Goal: Task Accomplishment & Management: Use online tool/utility

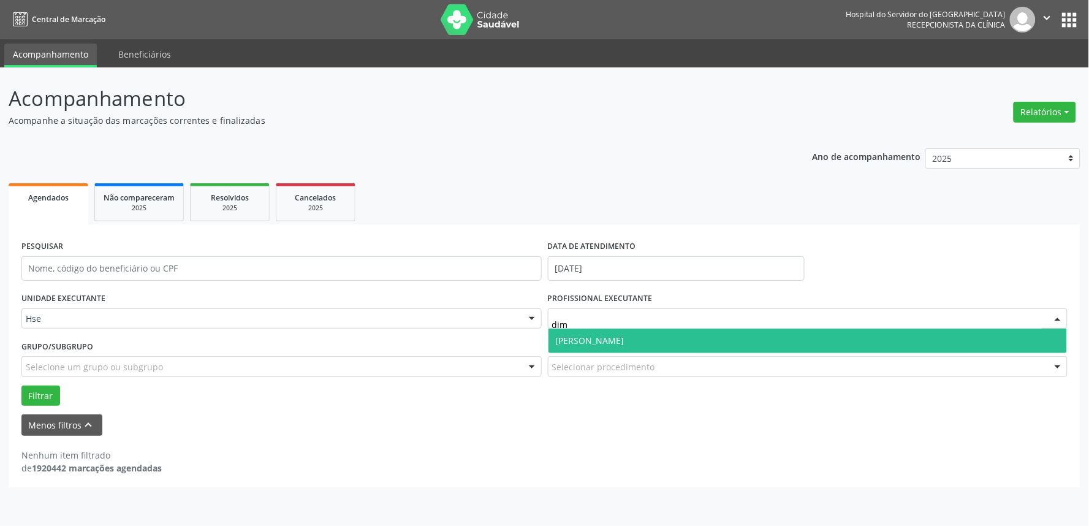
type input "dima"
click at [736, 338] on span "[PERSON_NAME]" at bounding box center [807, 340] width 519 height 25
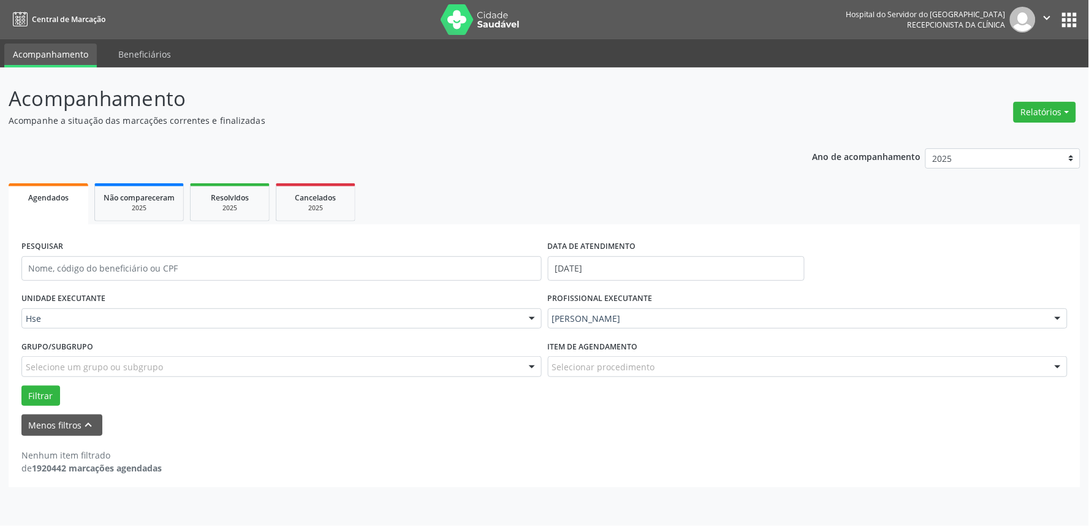
click at [670, 359] on div "Selecionar procedimento" at bounding box center [808, 366] width 520 height 21
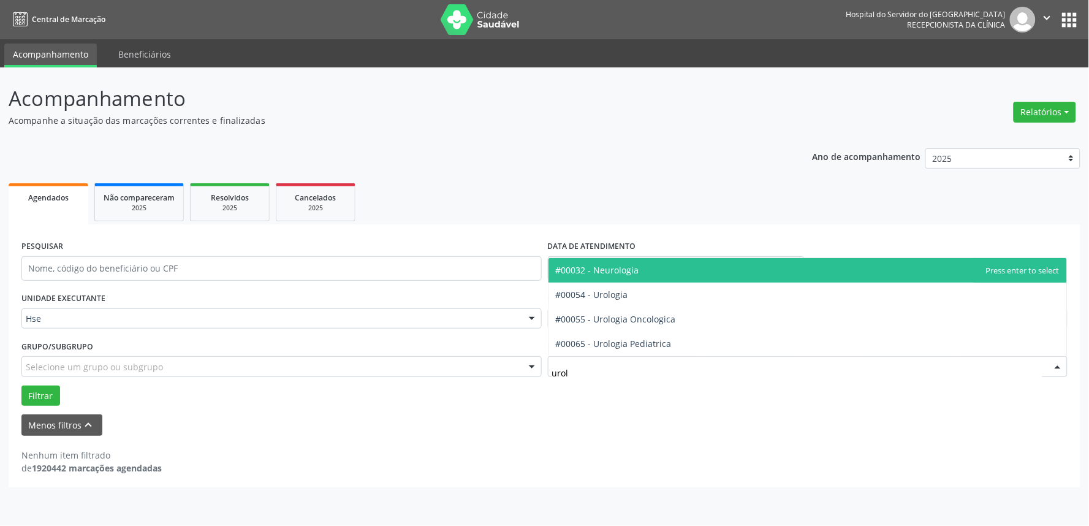
type input "urolo"
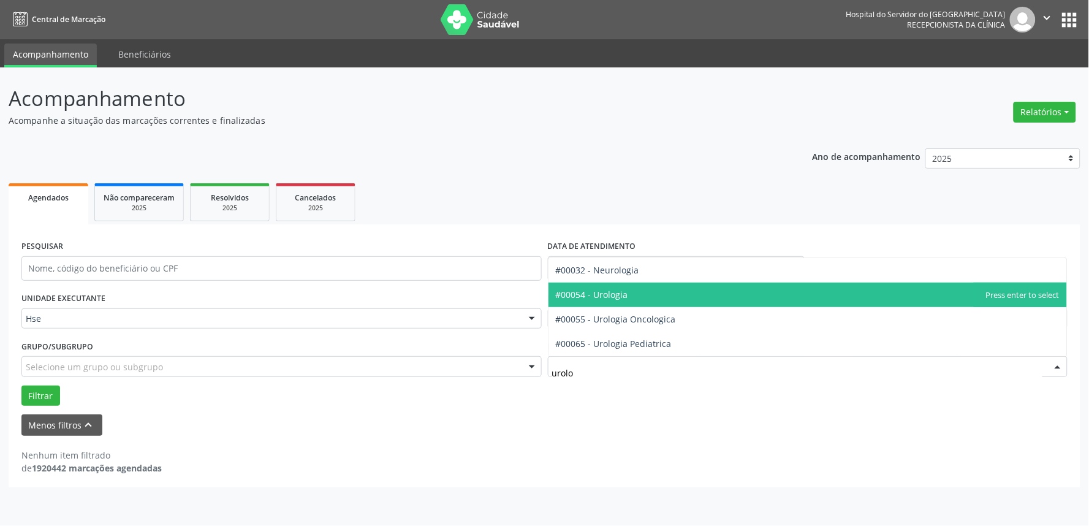
click at [597, 293] on span "#00054 - Urologia" at bounding box center [592, 295] width 72 height 12
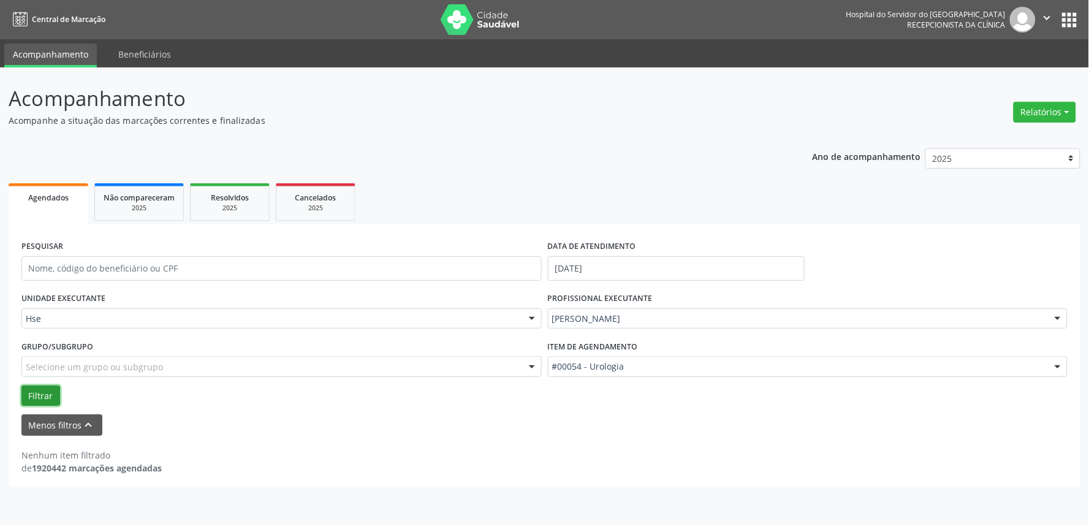
click at [35, 390] on button "Filtrar" at bounding box center [40, 395] width 39 height 21
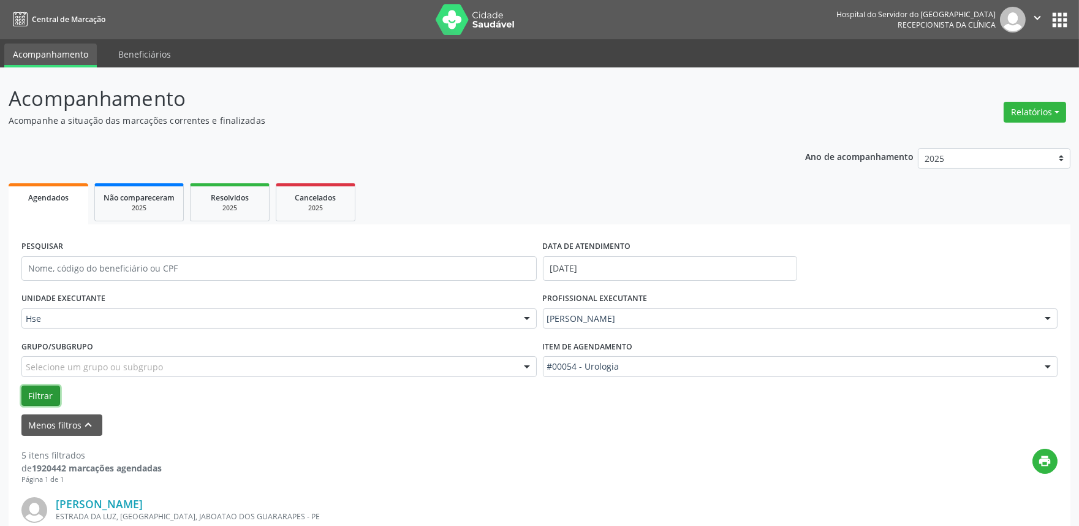
click at [39, 390] on button "Filtrar" at bounding box center [40, 395] width 39 height 21
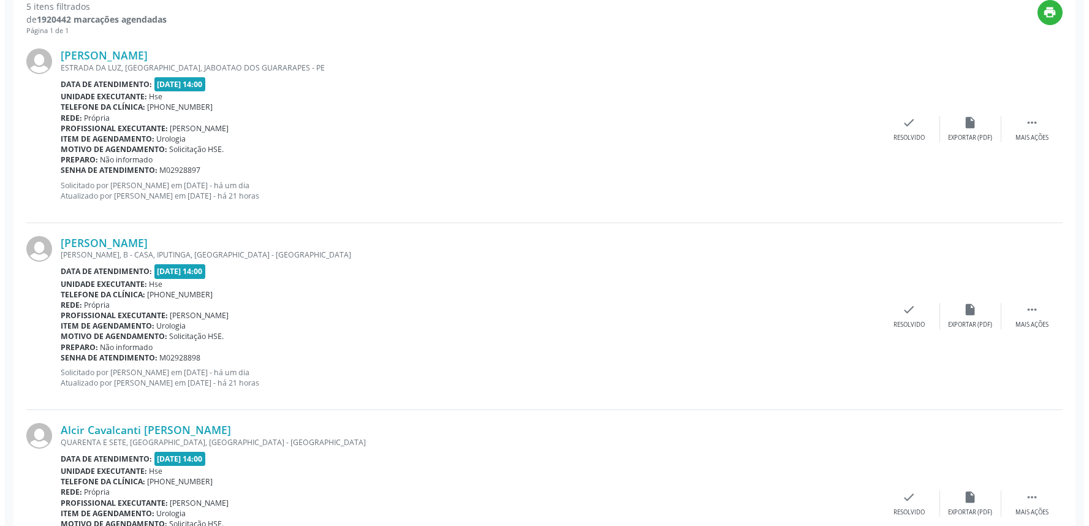
scroll to position [476, 0]
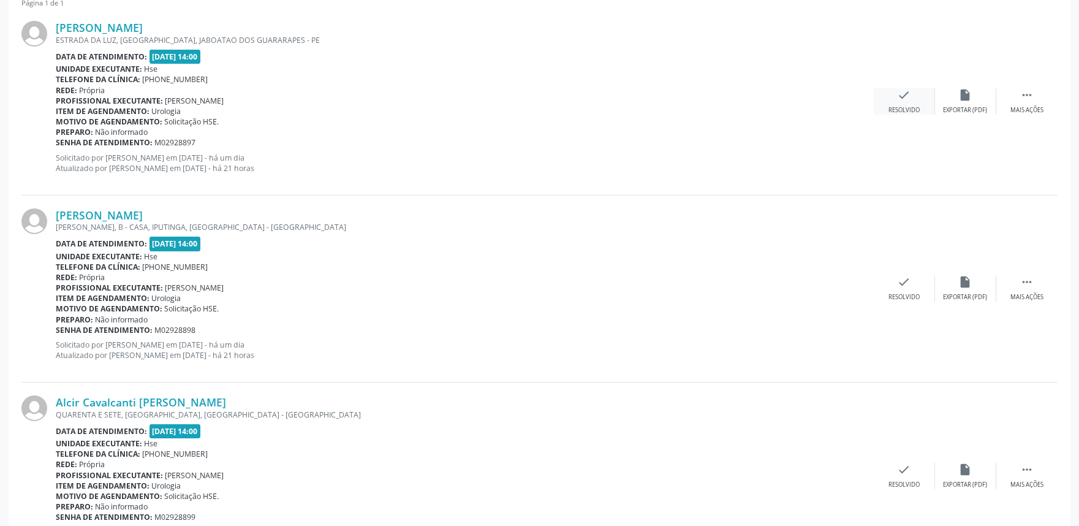
click at [895, 100] on div "check Resolvido" at bounding box center [904, 101] width 61 height 26
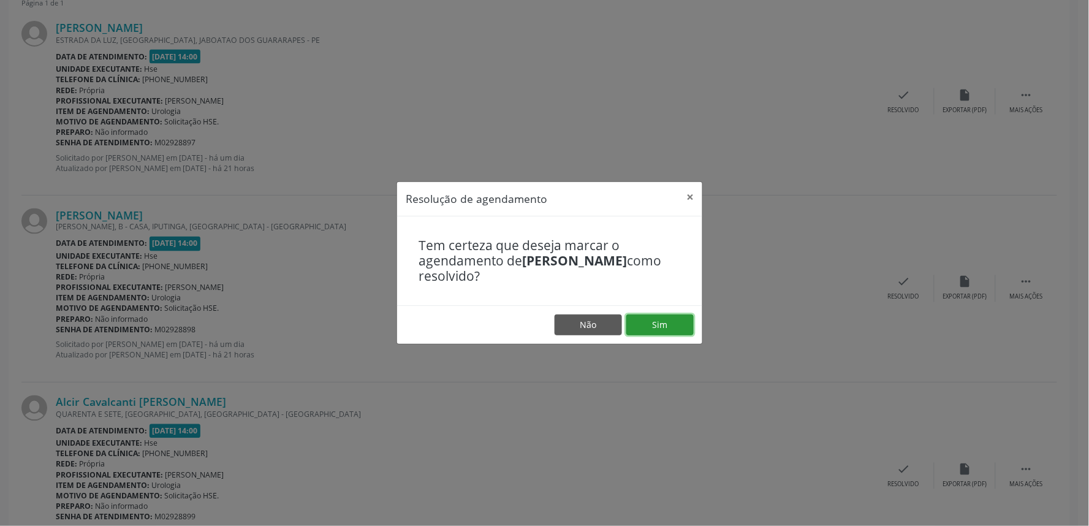
click at [679, 322] on button "Sim" at bounding box center [659, 324] width 67 height 21
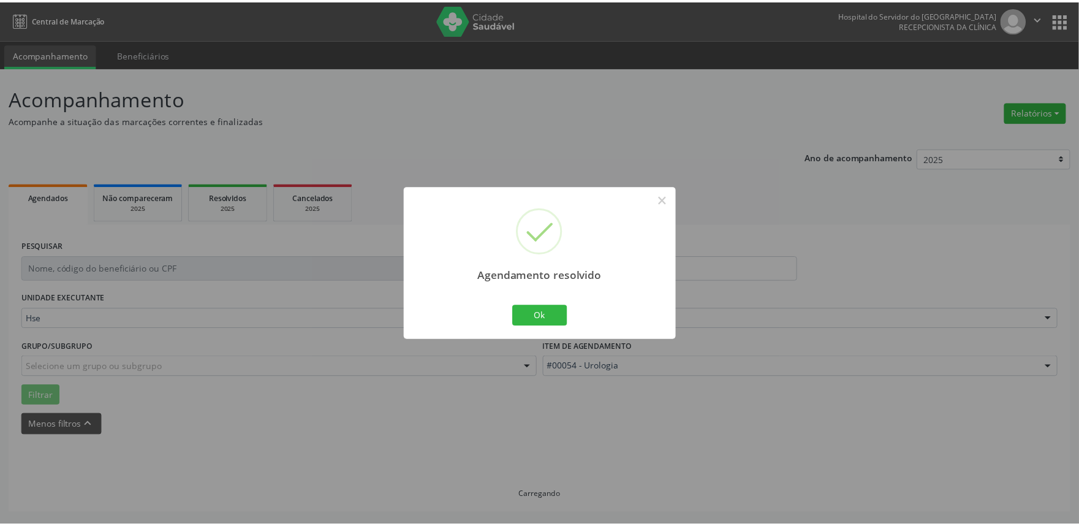
scroll to position [0, 0]
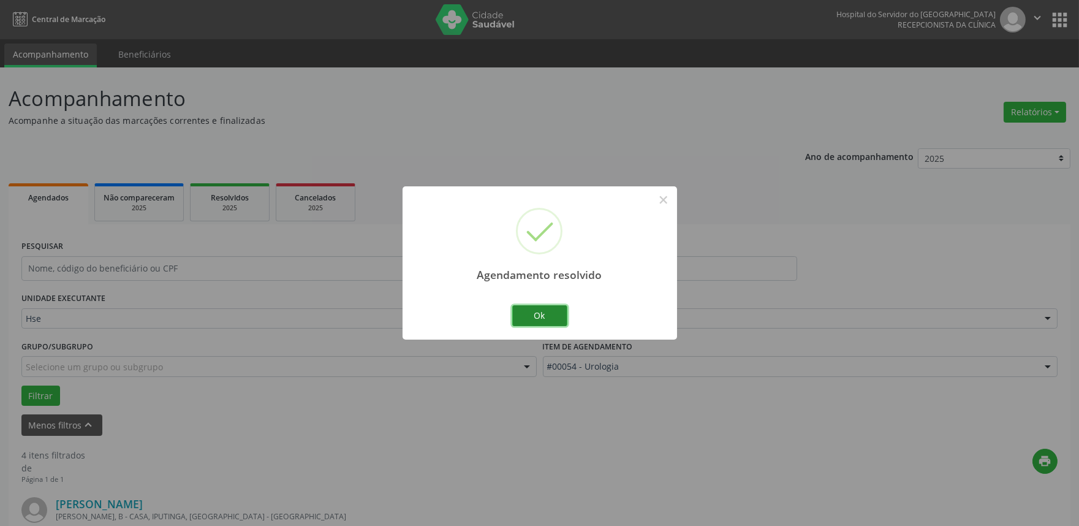
click at [535, 315] on button "Ok" at bounding box center [539, 315] width 55 height 21
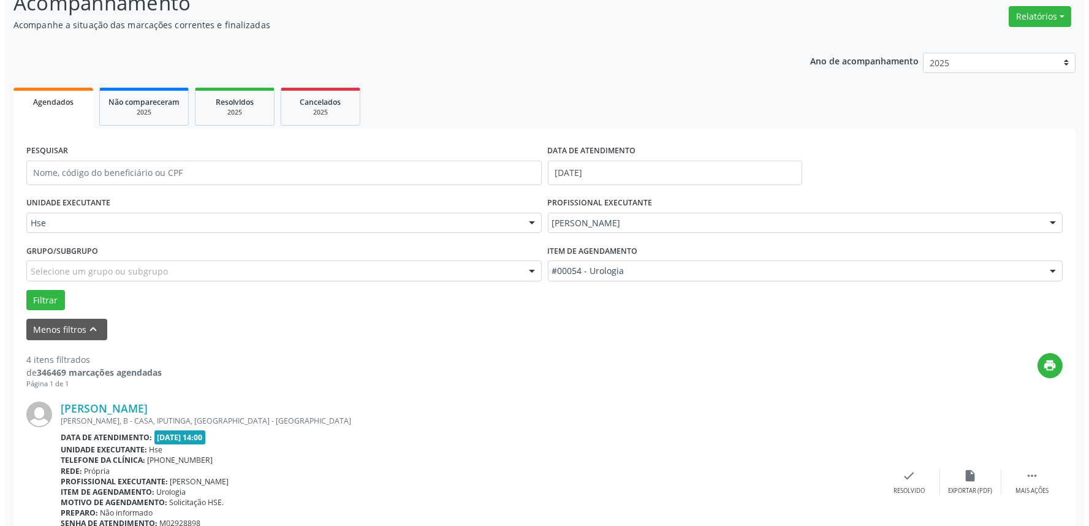
scroll to position [272, 0]
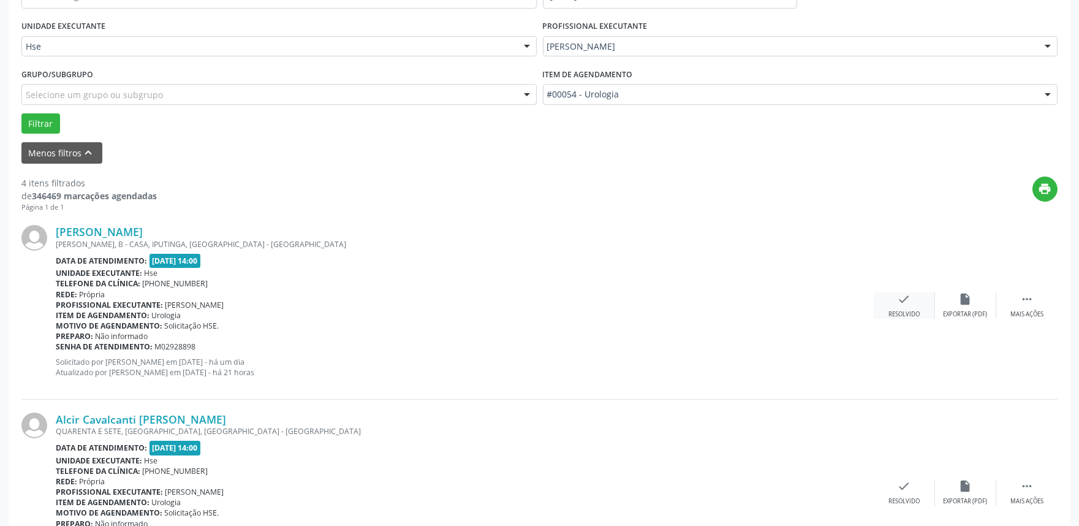
click at [901, 298] on icon "check" at bounding box center [903, 298] width 13 height 13
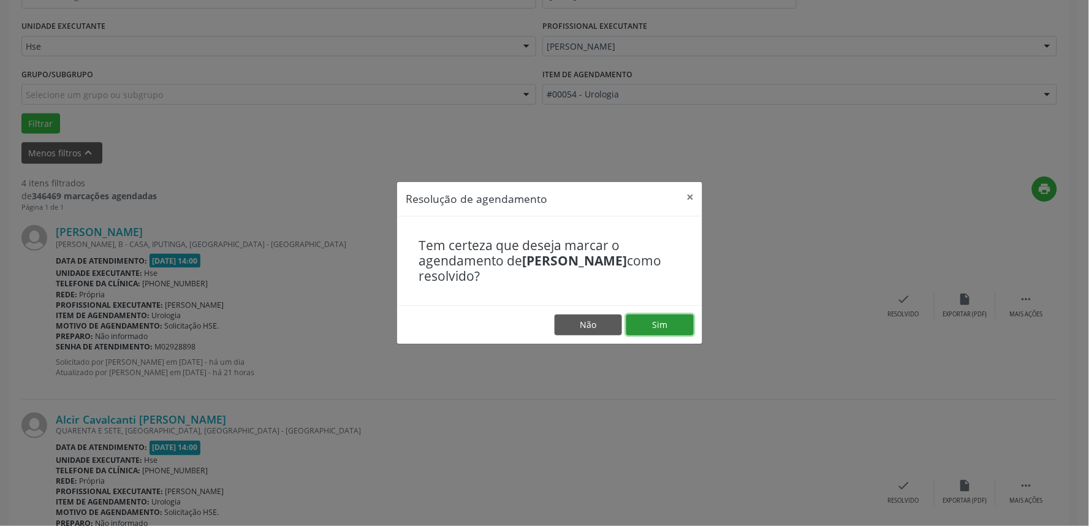
click at [664, 319] on button "Sim" at bounding box center [659, 324] width 67 height 21
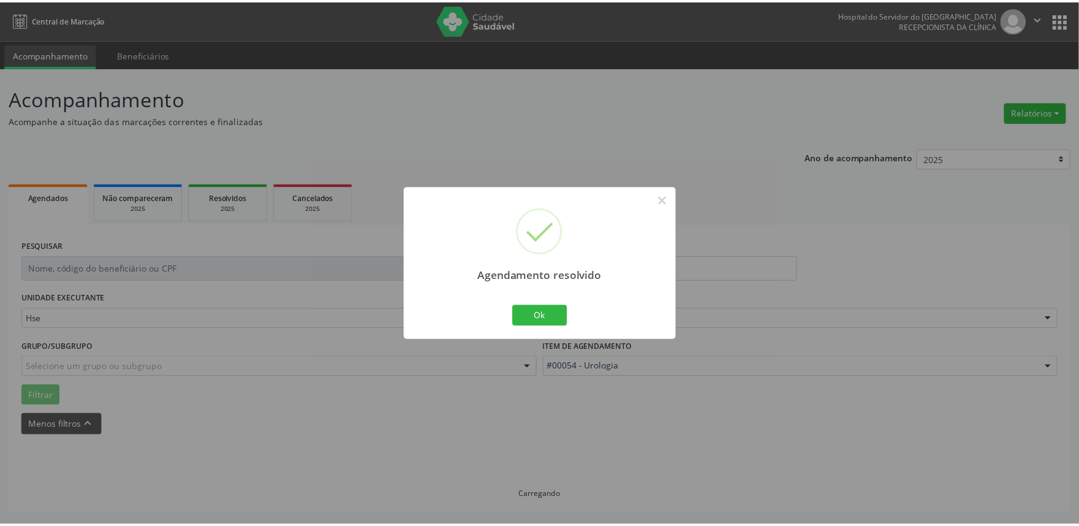
scroll to position [0, 0]
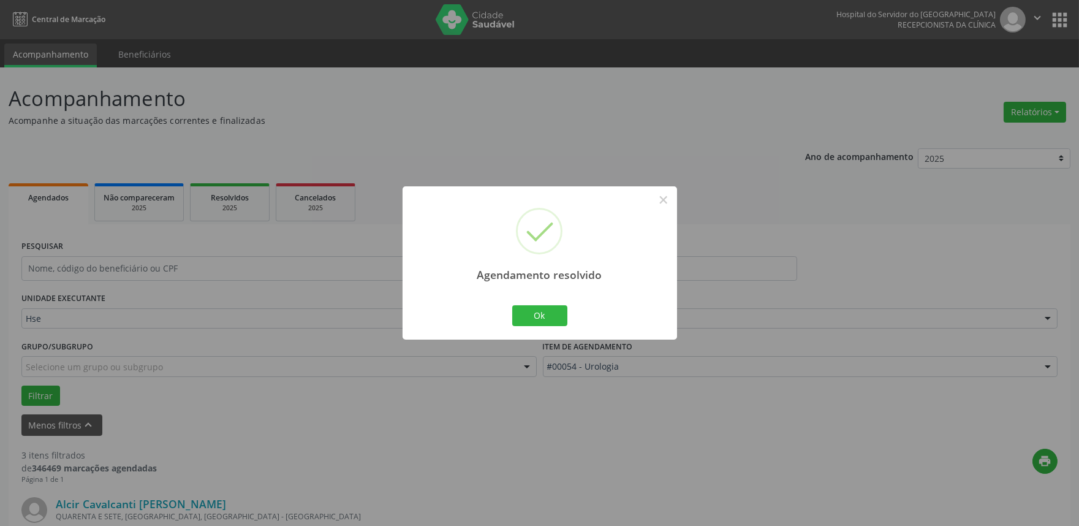
click at [499, 303] on div "Agendamento resolvido × Ok Cancel" at bounding box center [539, 262] width 274 height 153
click at [523, 311] on button "Ok" at bounding box center [539, 315] width 55 height 21
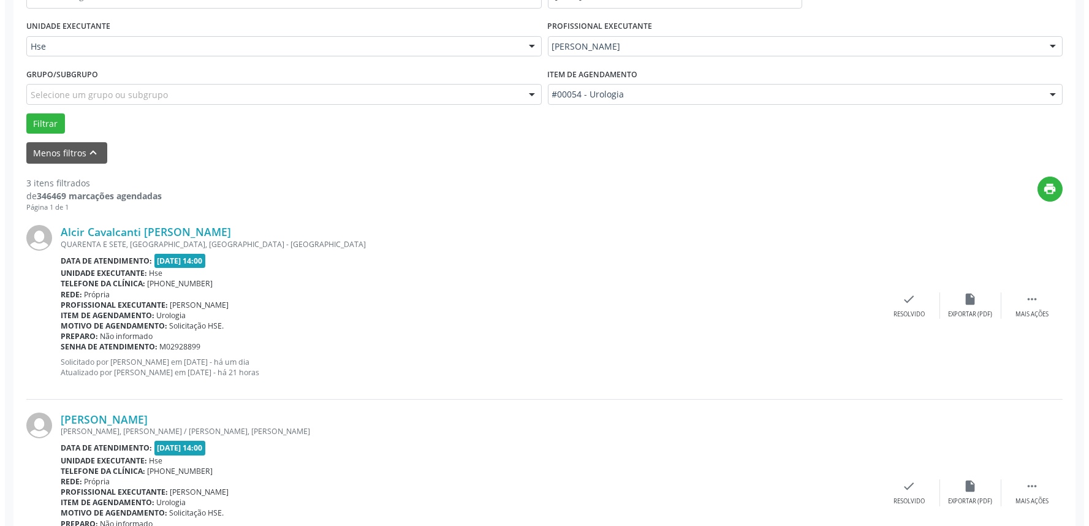
scroll to position [408, 0]
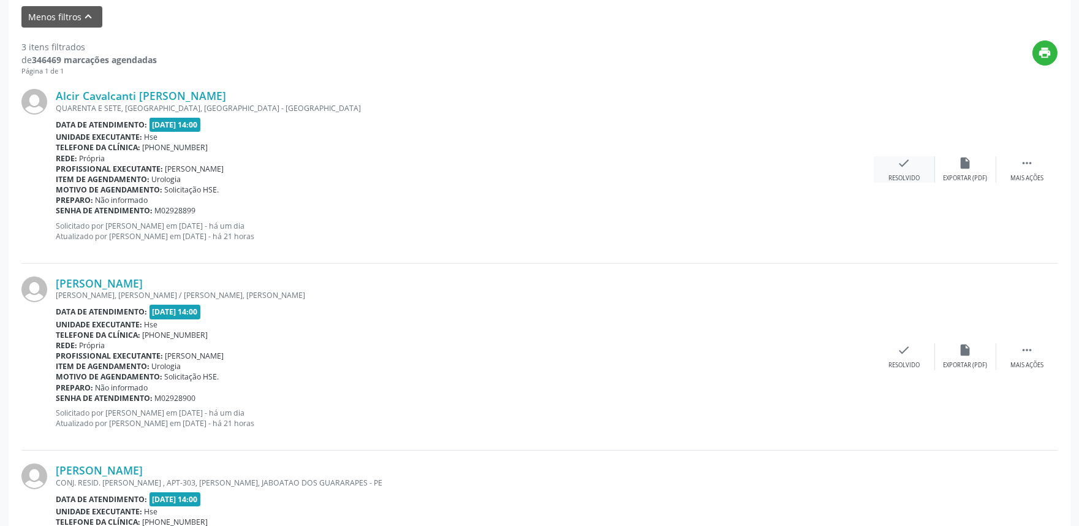
click at [910, 175] on div "Resolvido" at bounding box center [903, 178] width 31 height 9
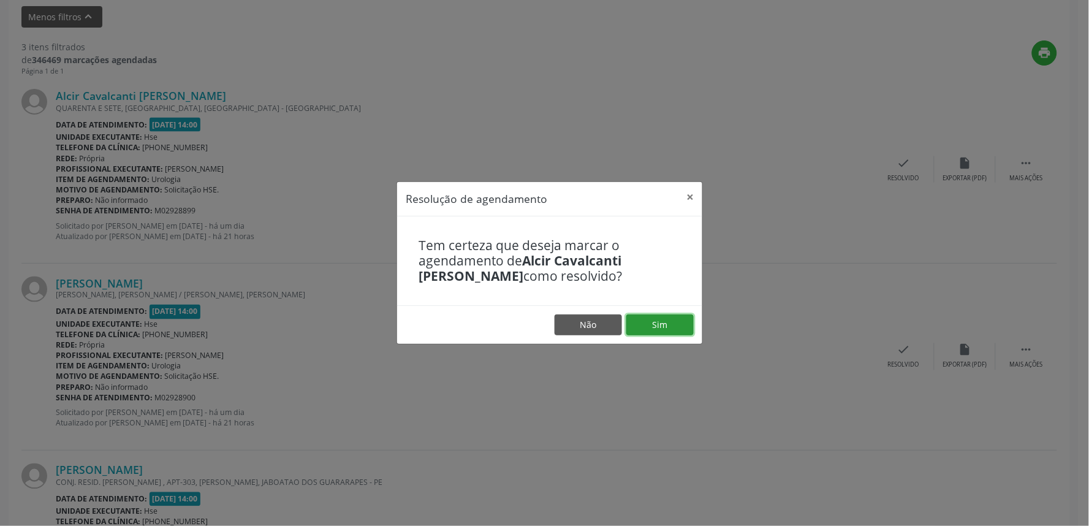
click at [657, 323] on button "Sim" at bounding box center [659, 324] width 67 height 21
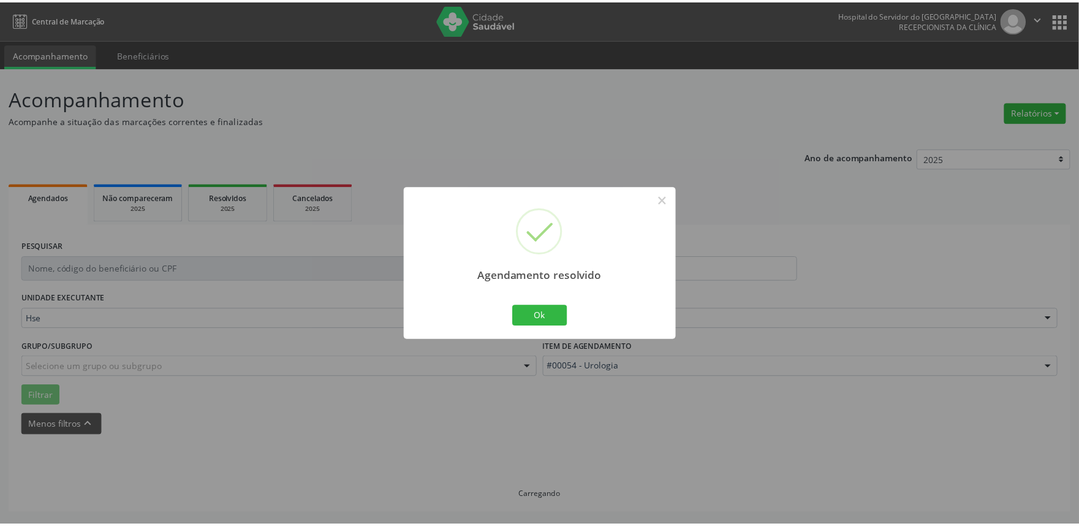
scroll to position [0, 0]
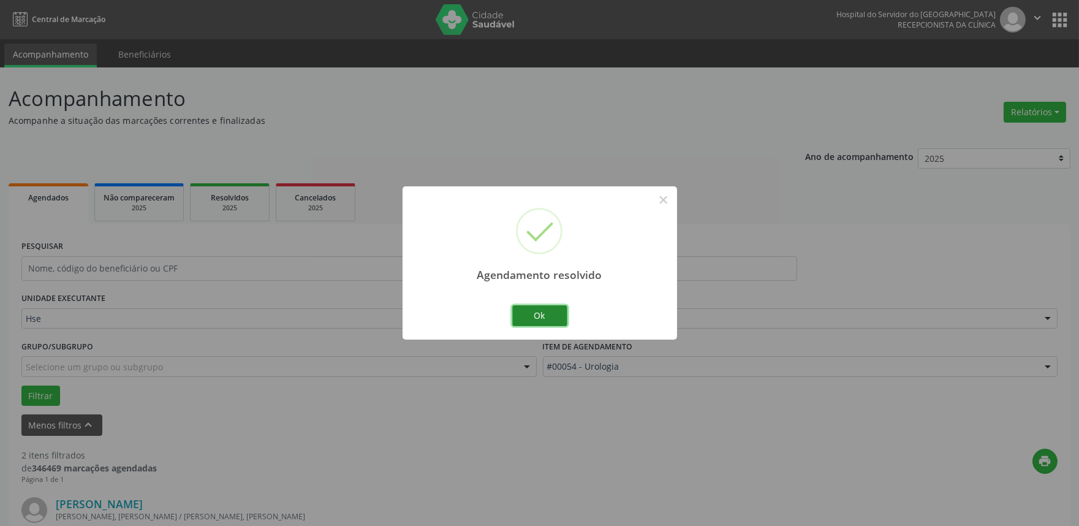
click at [542, 308] on button "Ok" at bounding box center [539, 315] width 55 height 21
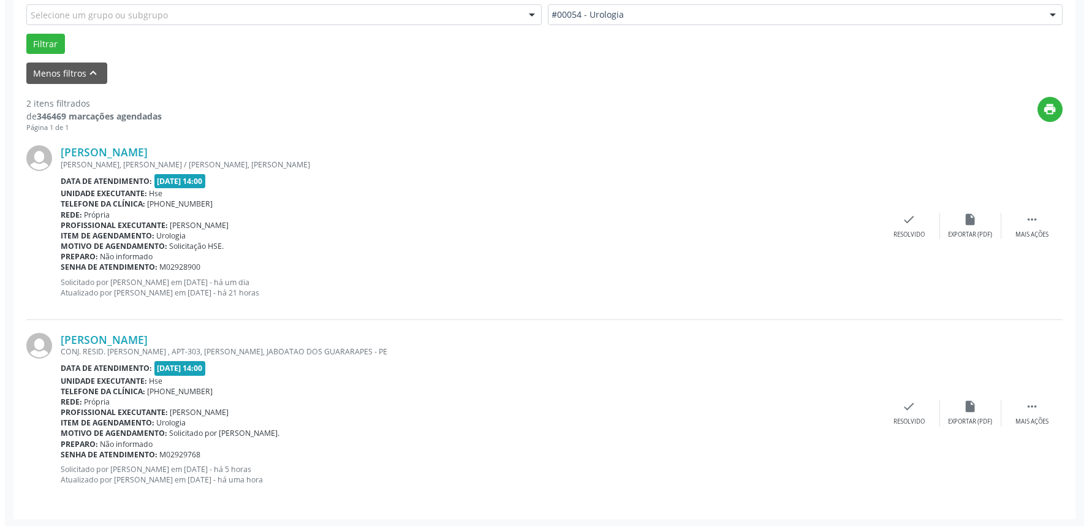
scroll to position [352, 0]
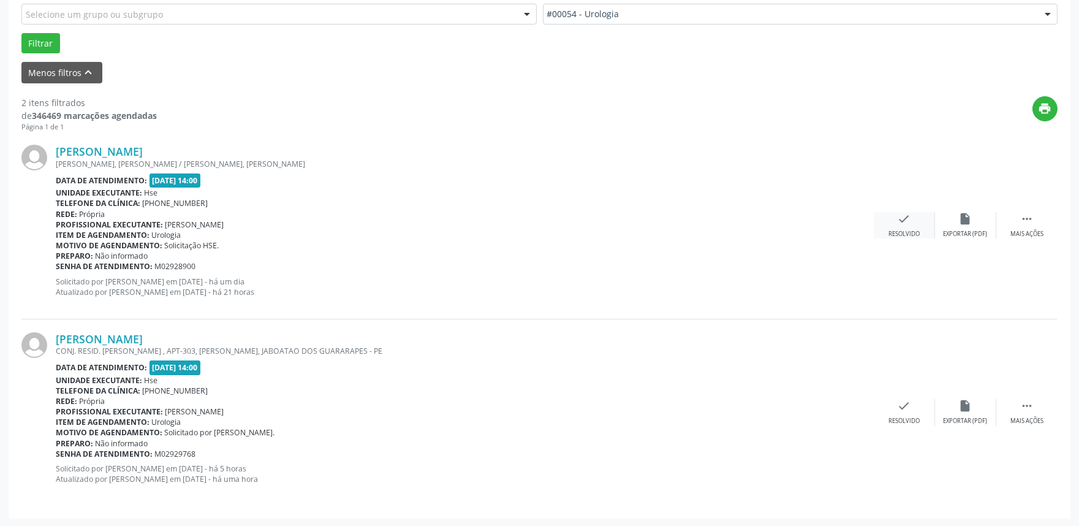
click at [907, 223] on icon "check" at bounding box center [903, 218] width 13 height 13
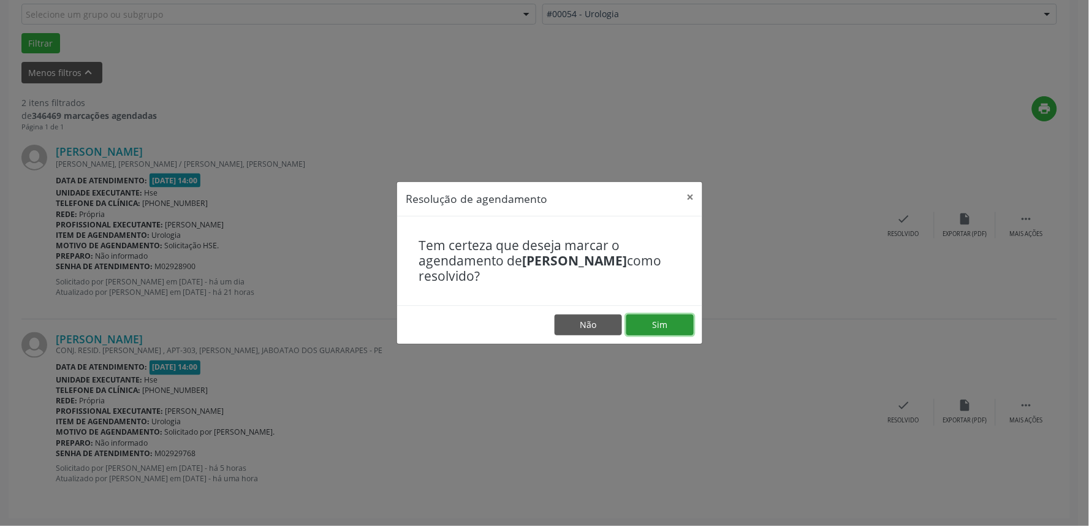
click at [646, 322] on button "Sim" at bounding box center [659, 324] width 67 height 21
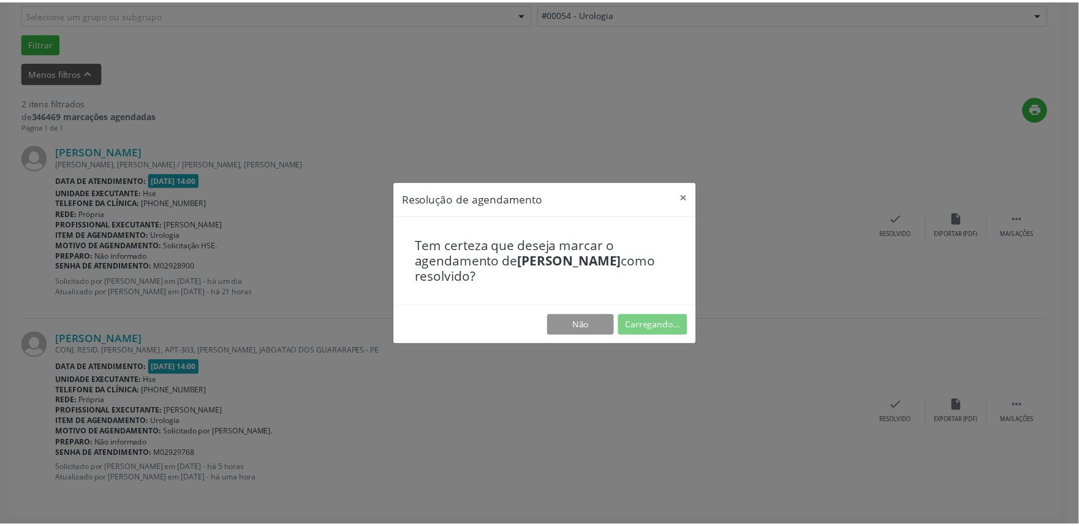
scroll to position [0, 0]
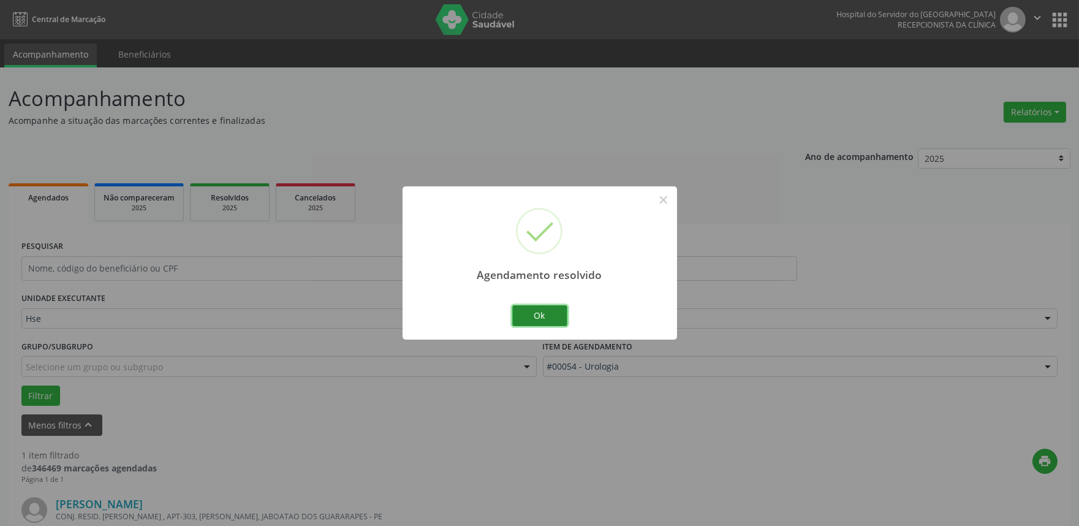
click at [554, 308] on button "Ok" at bounding box center [539, 315] width 55 height 21
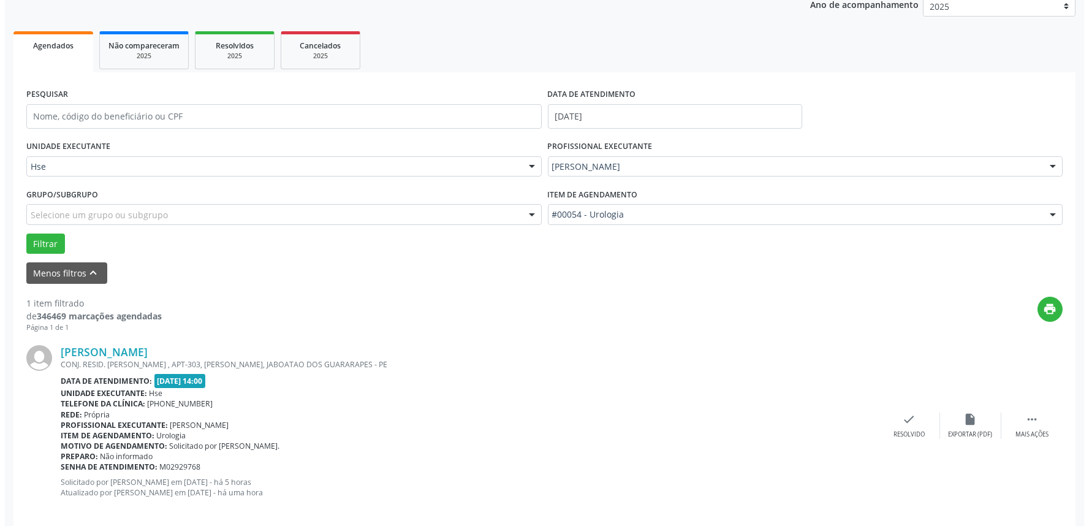
scroll to position [165, 0]
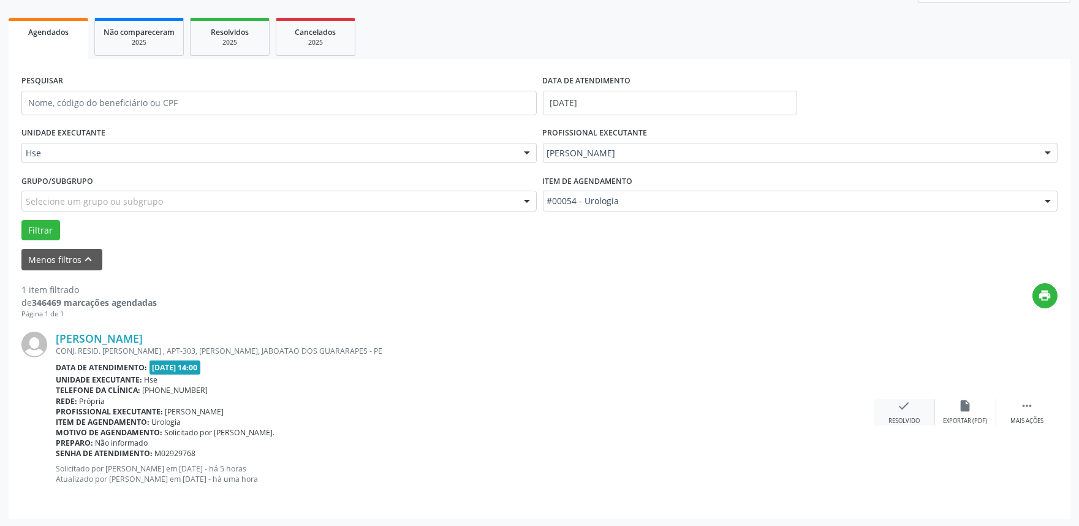
click at [903, 409] on icon "check" at bounding box center [903, 405] width 13 height 13
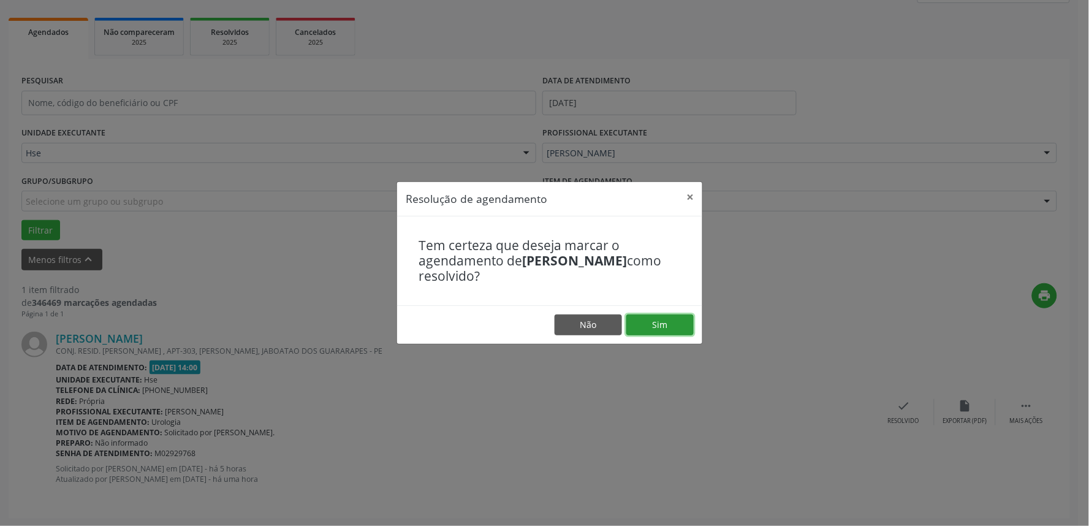
click at [670, 325] on button "Sim" at bounding box center [659, 324] width 67 height 21
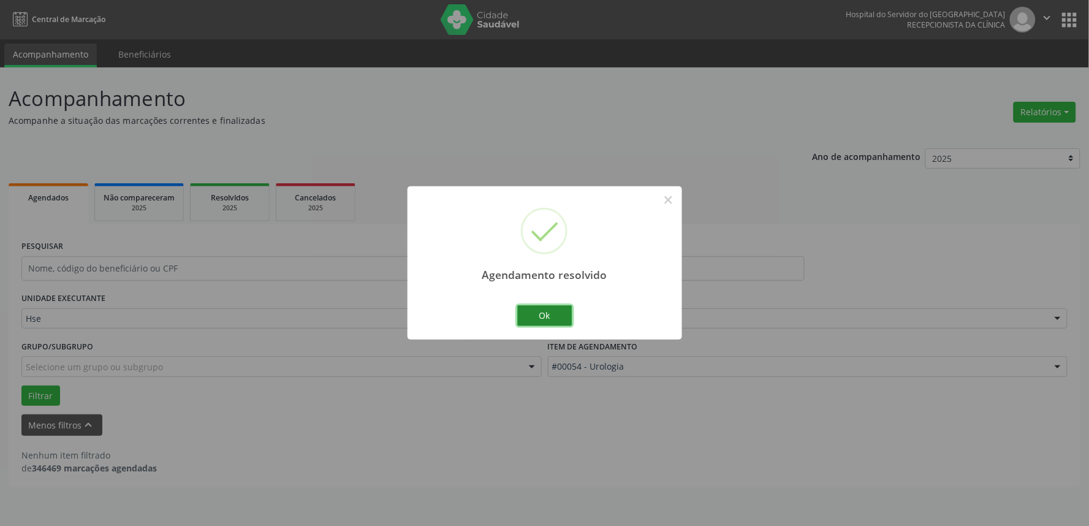
click at [548, 312] on button "Ok" at bounding box center [544, 315] width 55 height 21
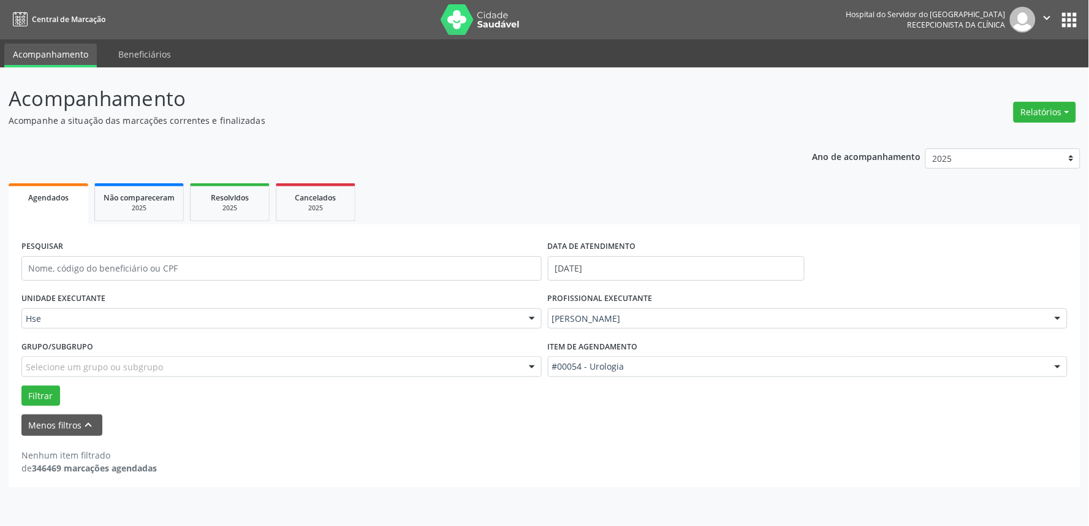
click at [806, 310] on div "[PERSON_NAME]" at bounding box center [808, 318] width 520 height 21
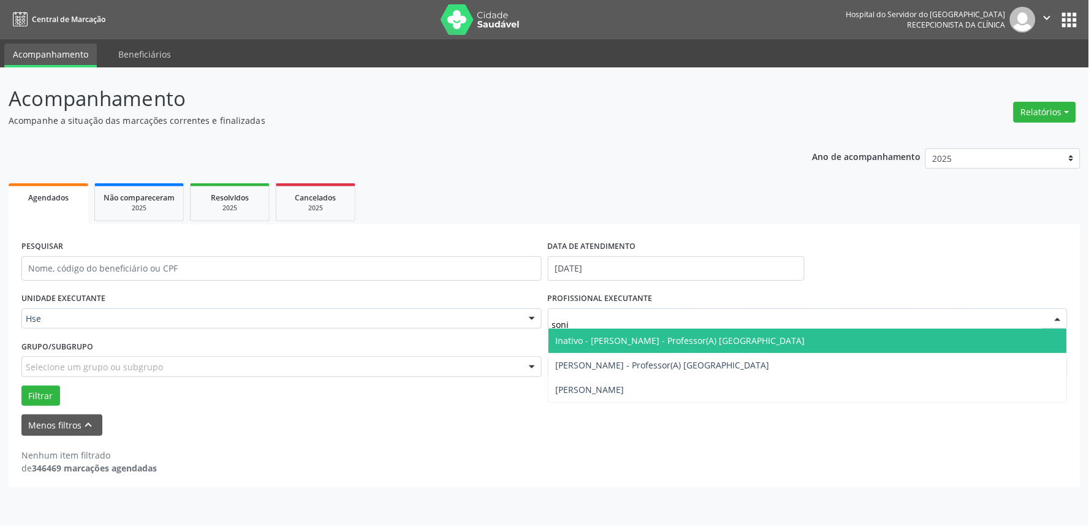
click at [691, 339] on span "Inativo - [PERSON_NAME] - Professor(A) [GEOGRAPHIC_DATA]" at bounding box center [680, 340] width 249 height 12
type input "soni"
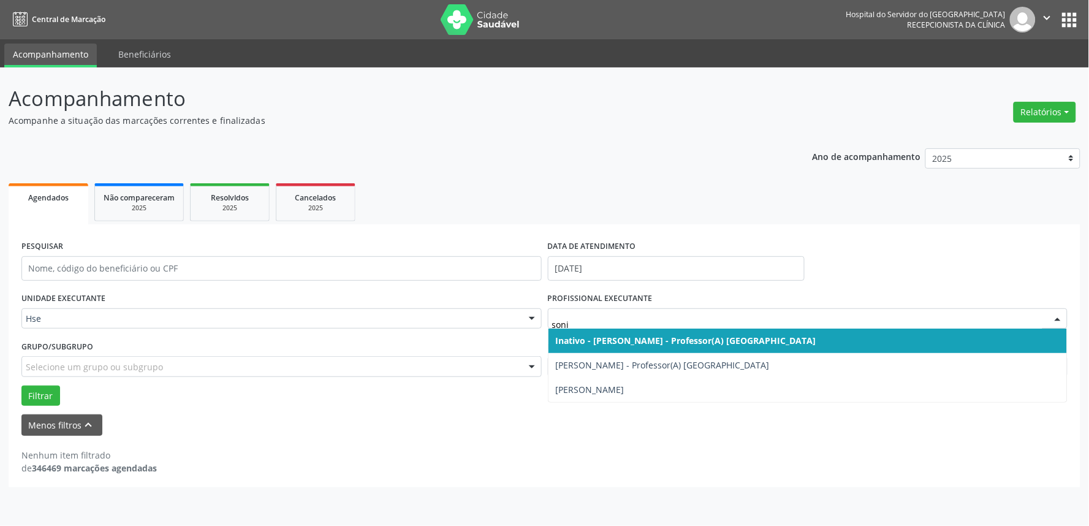
type input "[PERSON_NAME]"
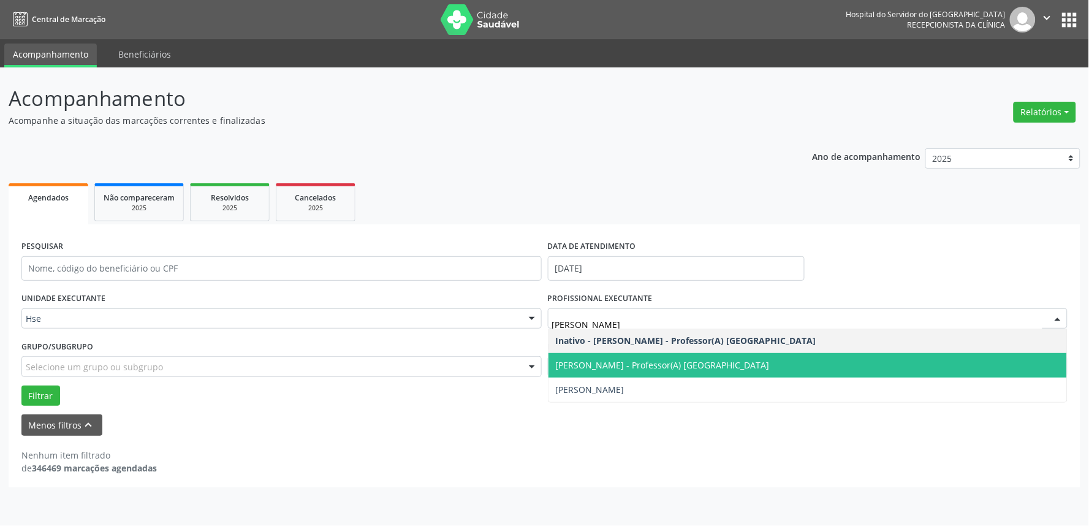
click at [675, 366] on span "[PERSON_NAME] - Professor(A) [GEOGRAPHIC_DATA]" at bounding box center [663, 365] width 214 height 12
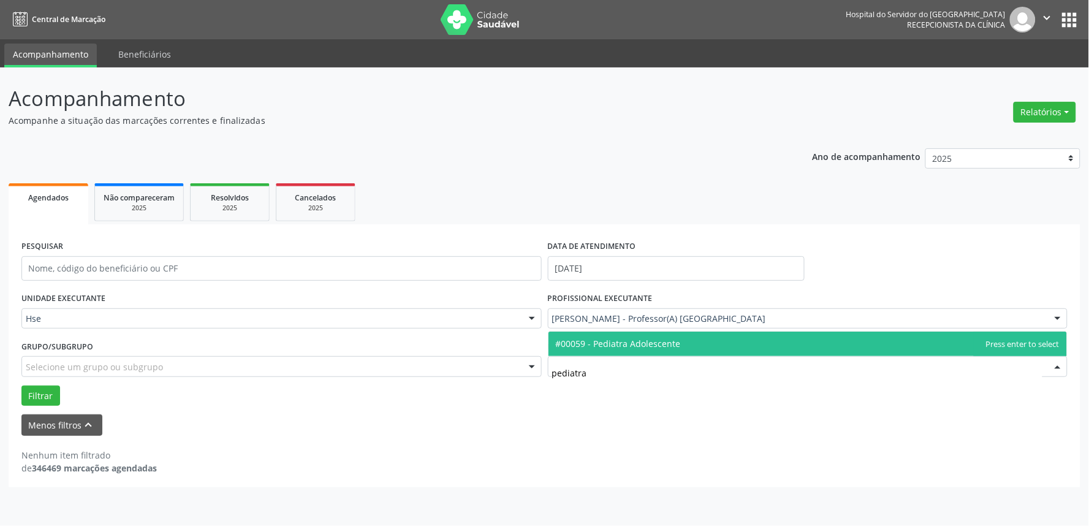
click at [893, 341] on span "#00059 - Pediatra Adolescente" at bounding box center [807, 343] width 519 height 25
type input "pediatra"
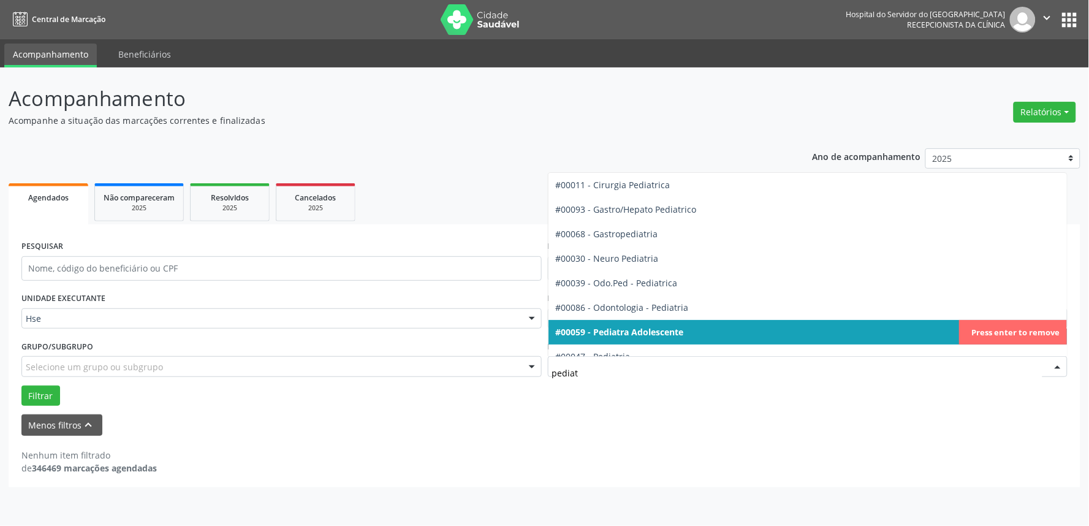
type input "pediatr"
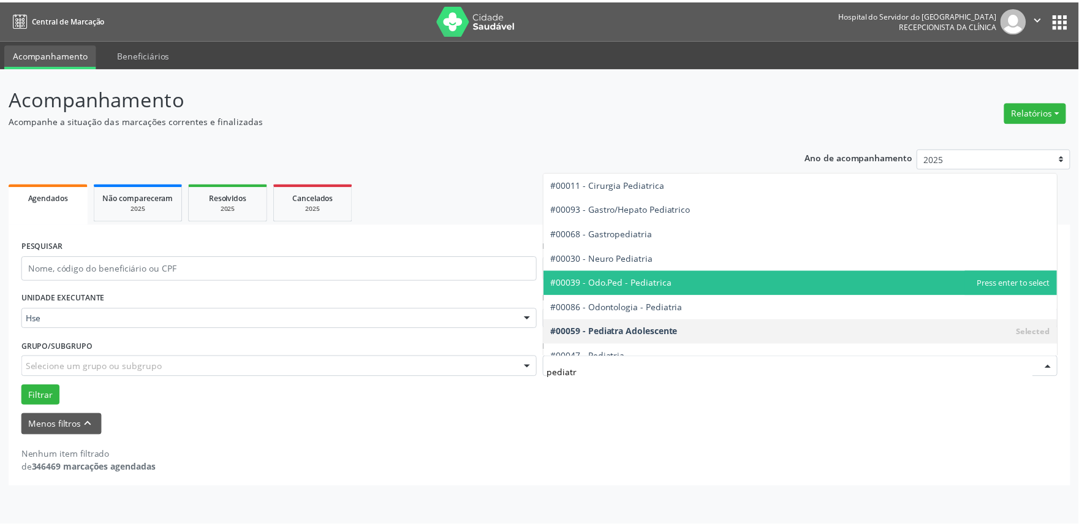
scroll to position [37, 0]
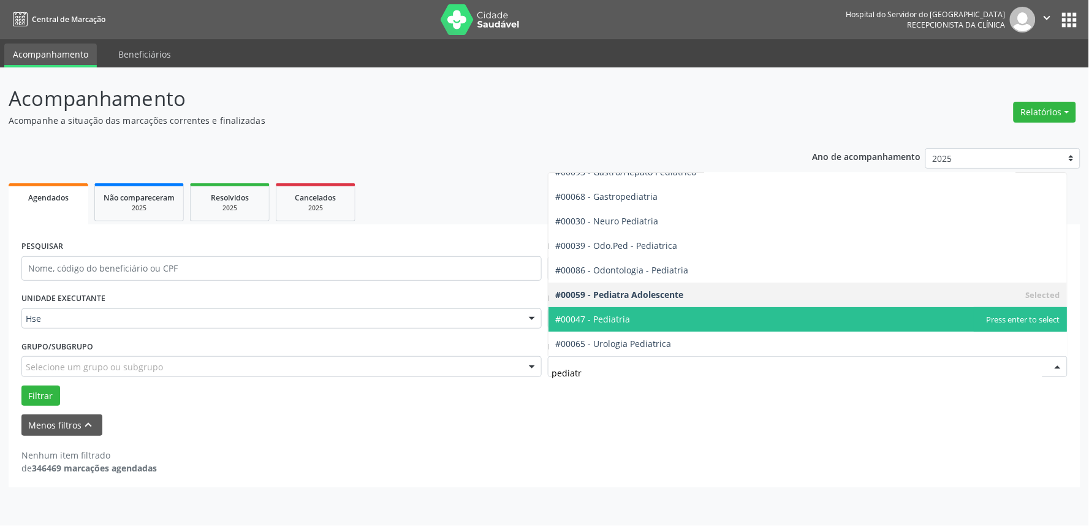
click at [619, 316] on span "#00047 - Pediatria" at bounding box center [593, 319] width 75 height 12
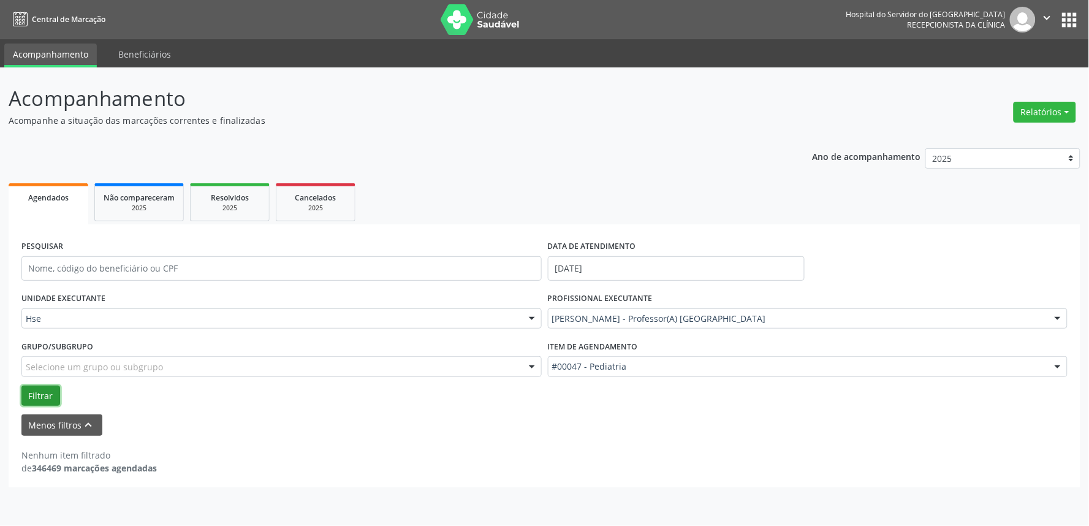
click at [34, 387] on button "Filtrar" at bounding box center [40, 395] width 39 height 21
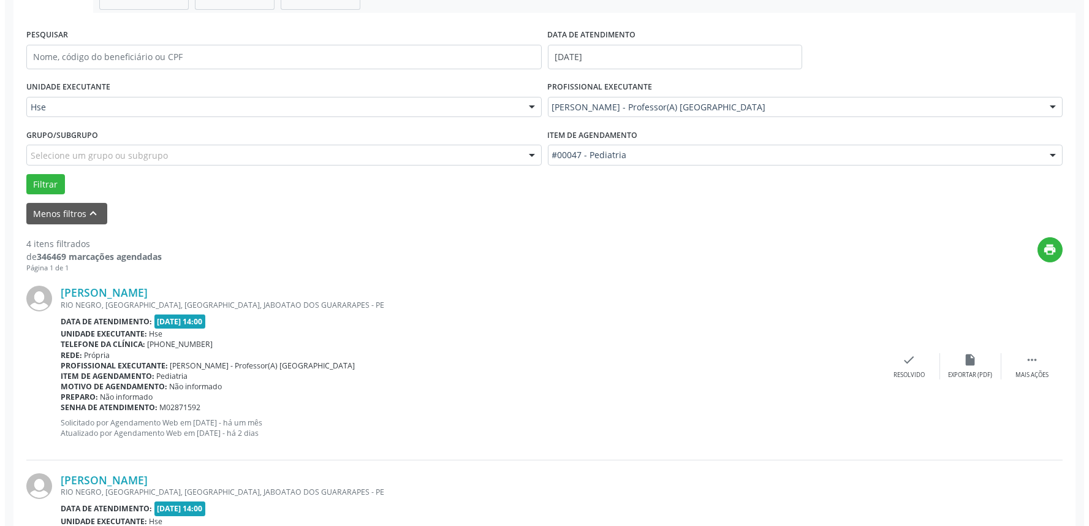
scroll to position [272, 0]
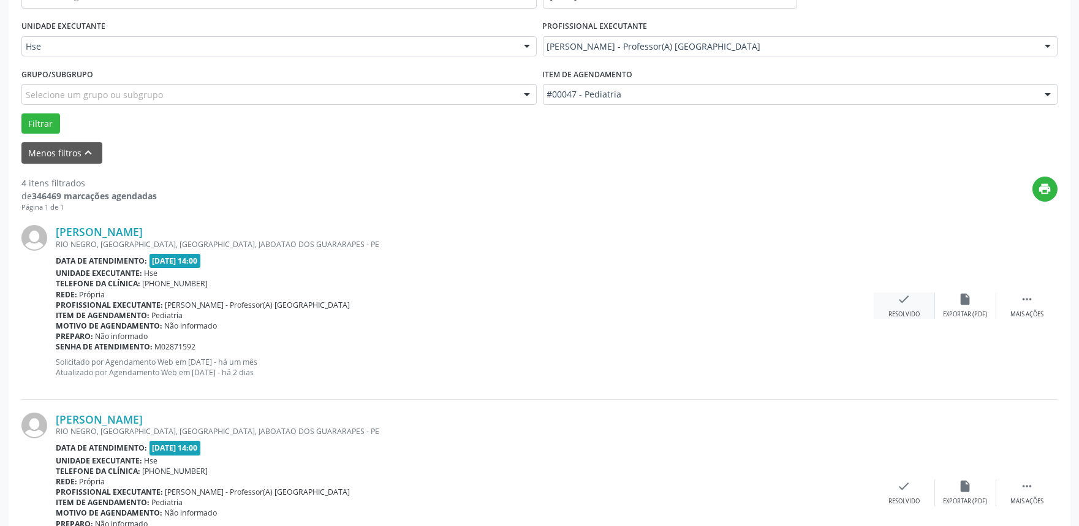
click at [892, 310] on div "Resolvido" at bounding box center [903, 314] width 31 height 9
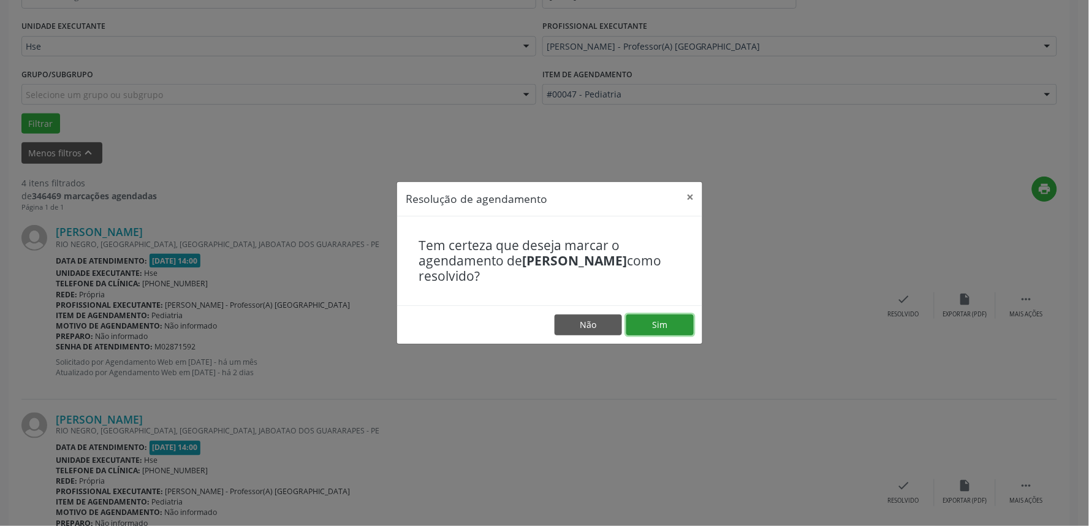
click at [660, 323] on button "Sim" at bounding box center [659, 324] width 67 height 21
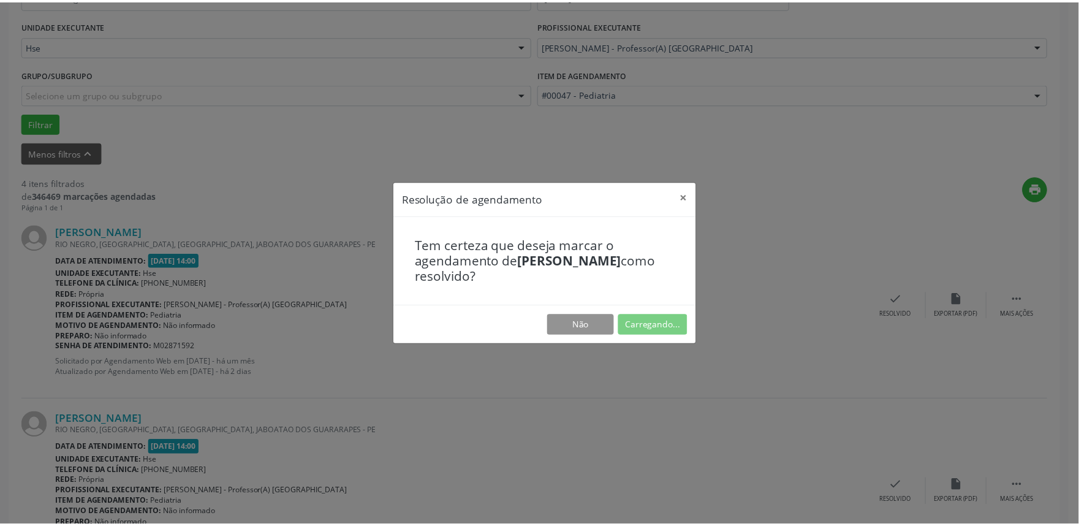
scroll to position [0, 0]
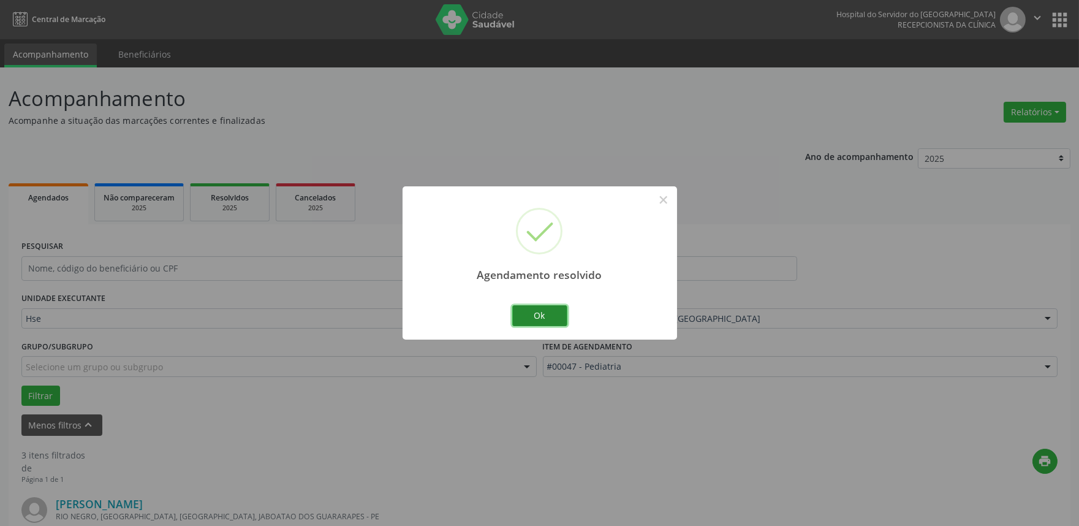
click at [536, 320] on button "Ok" at bounding box center [539, 315] width 55 height 21
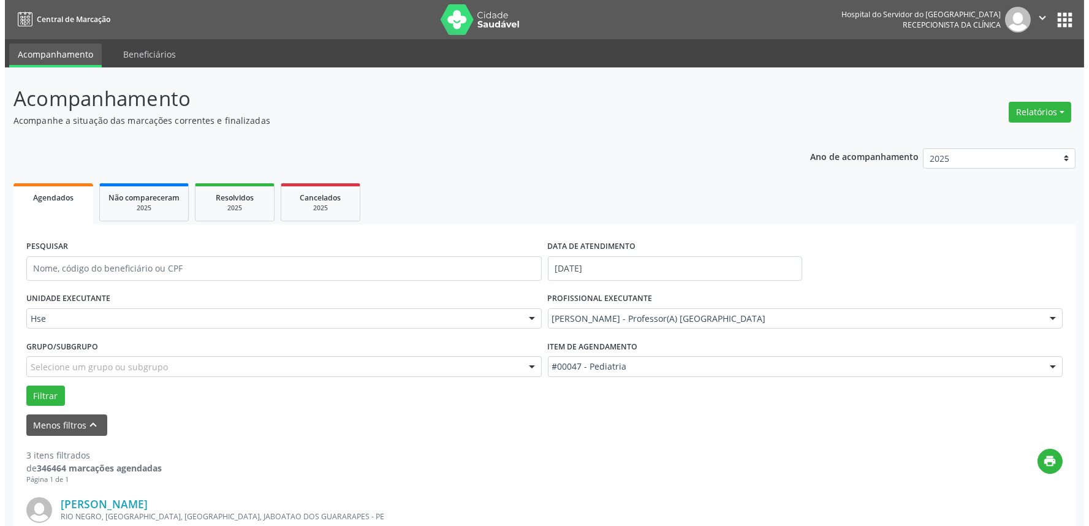
scroll to position [272, 0]
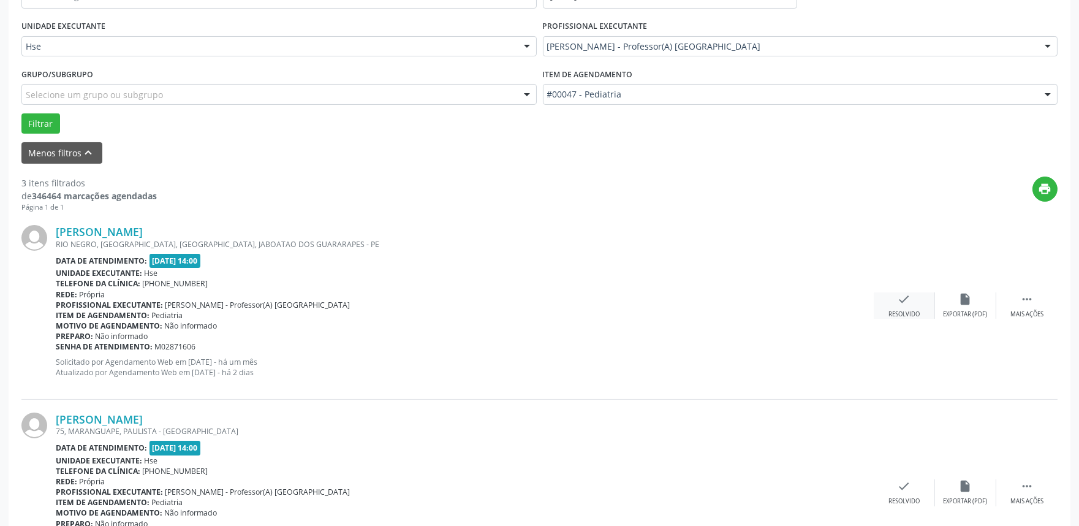
click at [907, 300] on icon "check" at bounding box center [903, 298] width 13 height 13
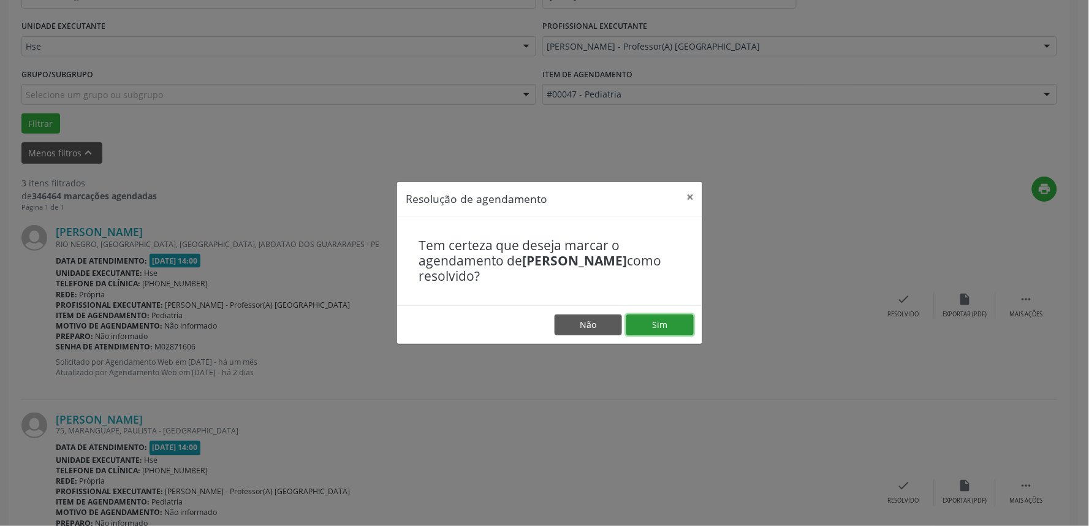
click at [637, 323] on button "Sim" at bounding box center [659, 324] width 67 height 21
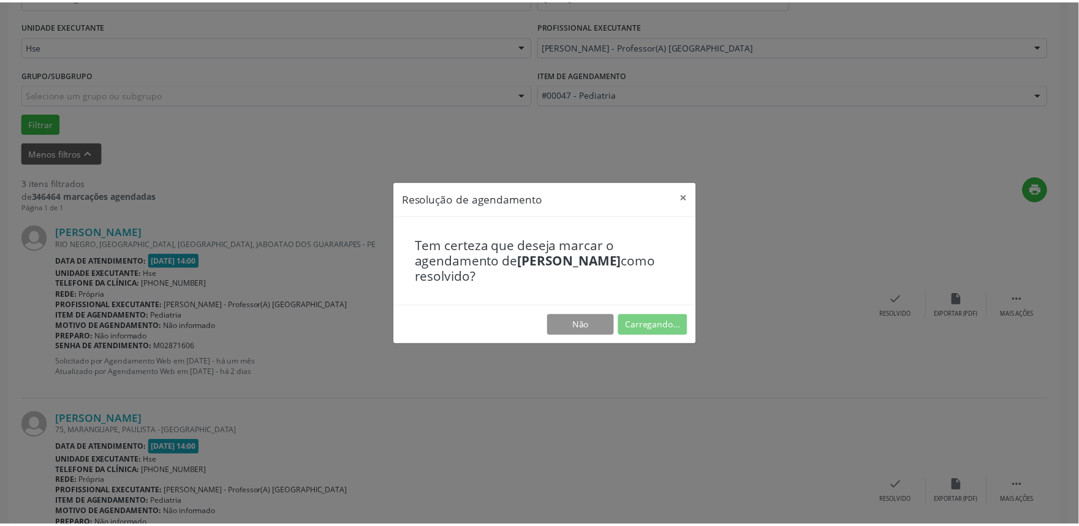
scroll to position [0, 0]
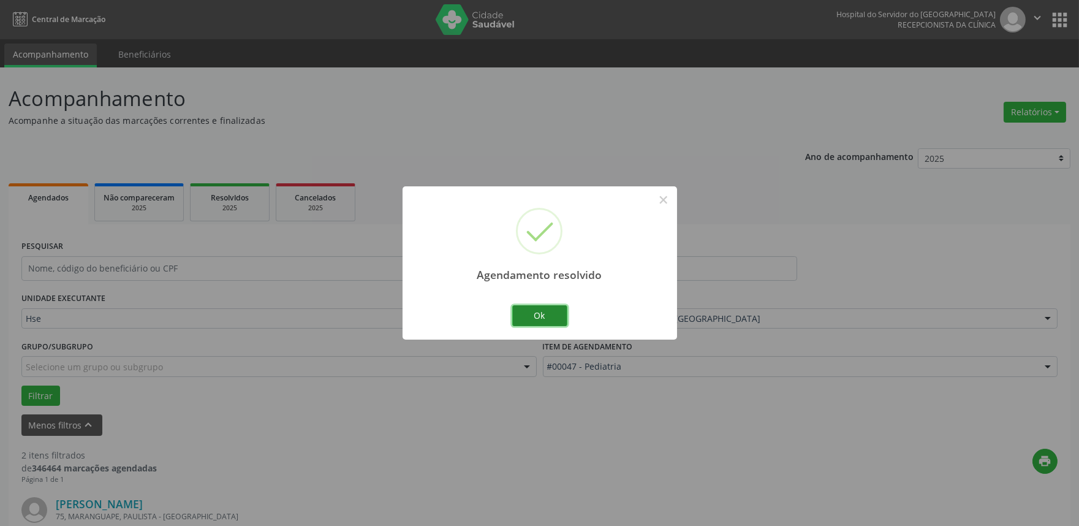
click at [545, 319] on button "Ok" at bounding box center [539, 315] width 55 height 21
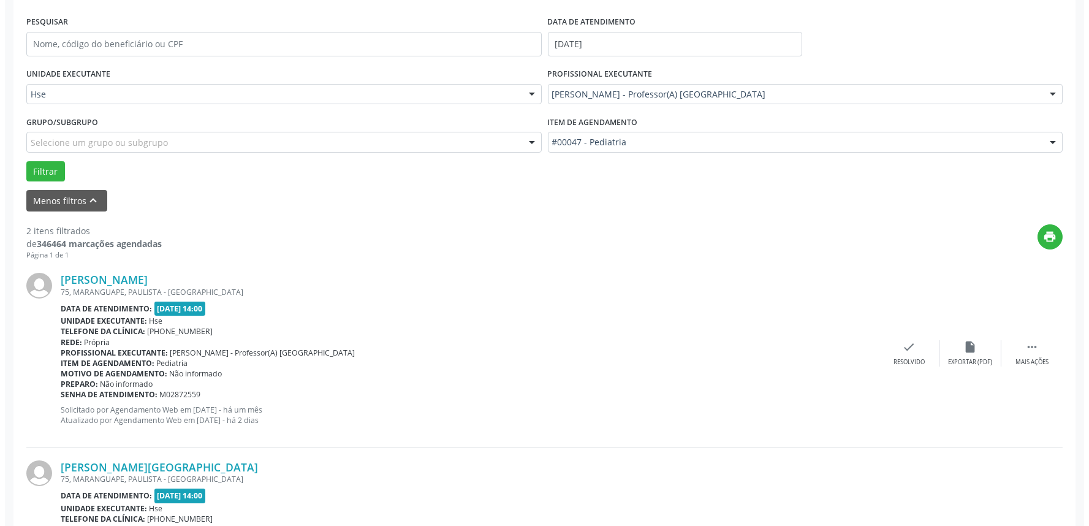
scroll to position [272, 0]
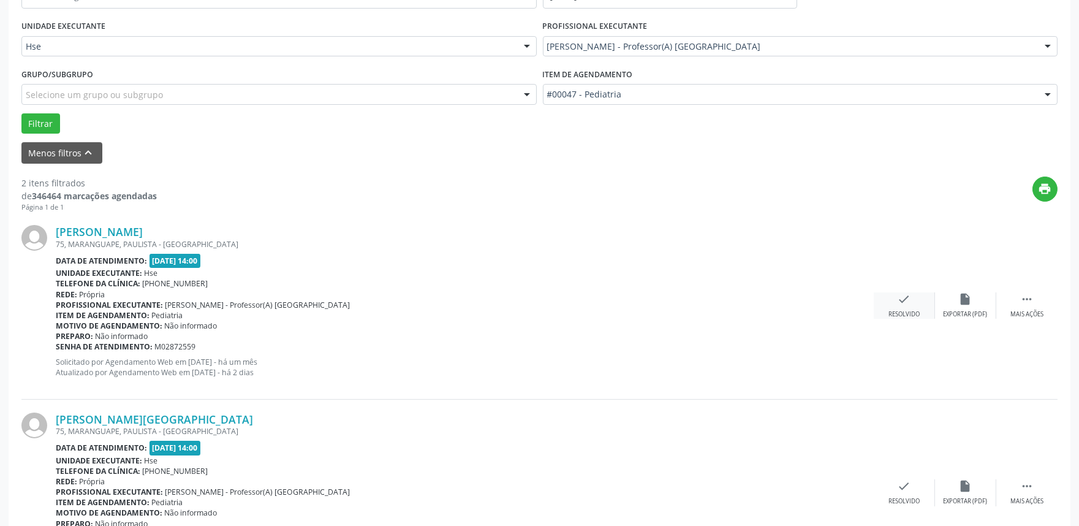
click at [900, 306] on div "check Resolvido" at bounding box center [904, 305] width 61 height 26
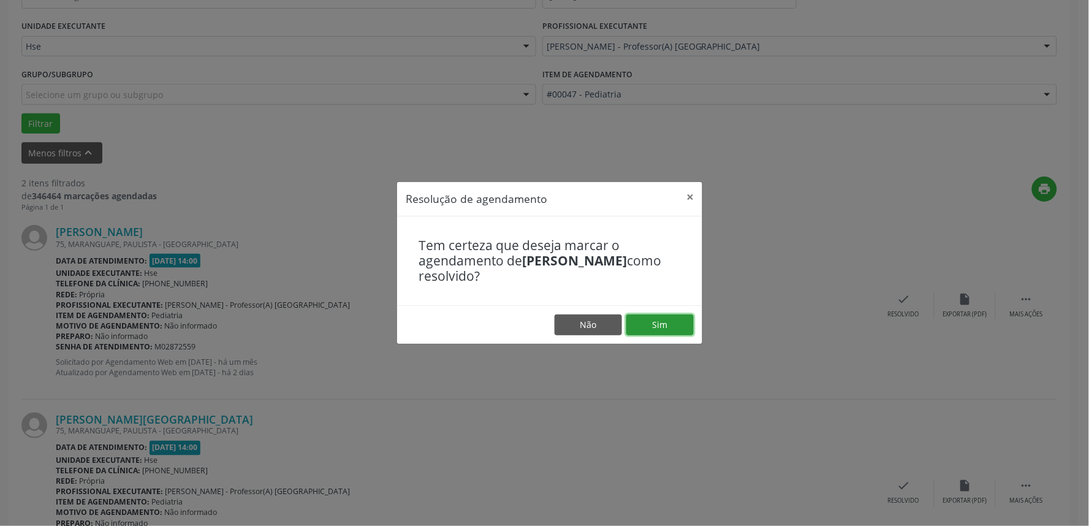
click at [668, 322] on button "Sim" at bounding box center [659, 324] width 67 height 21
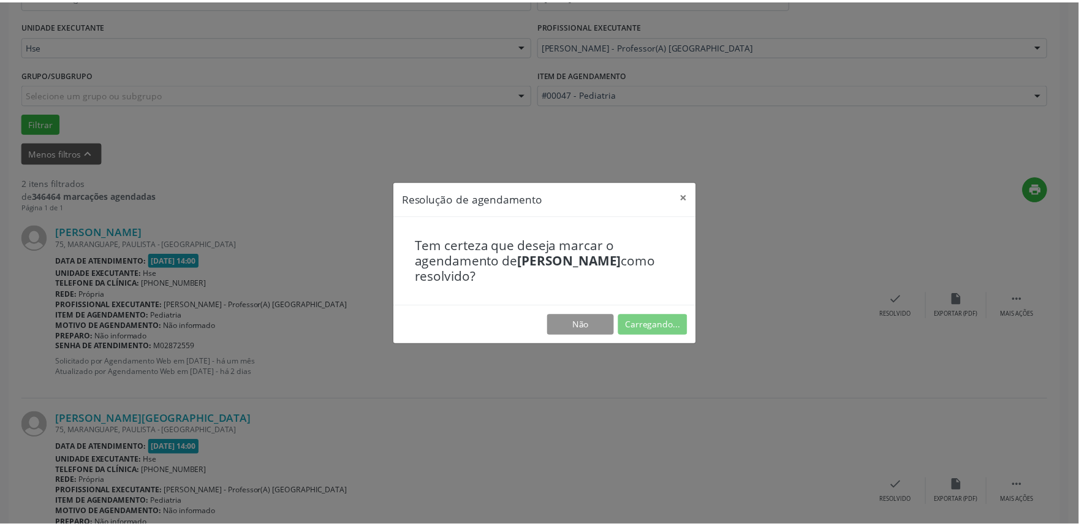
scroll to position [0, 0]
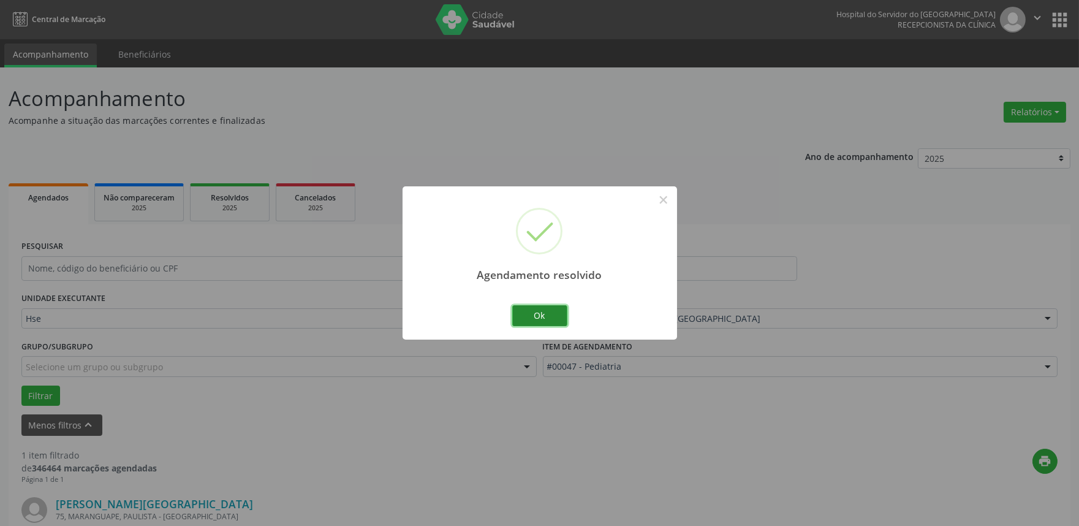
click at [543, 311] on button "Ok" at bounding box center [539, 315] width 55 height 21
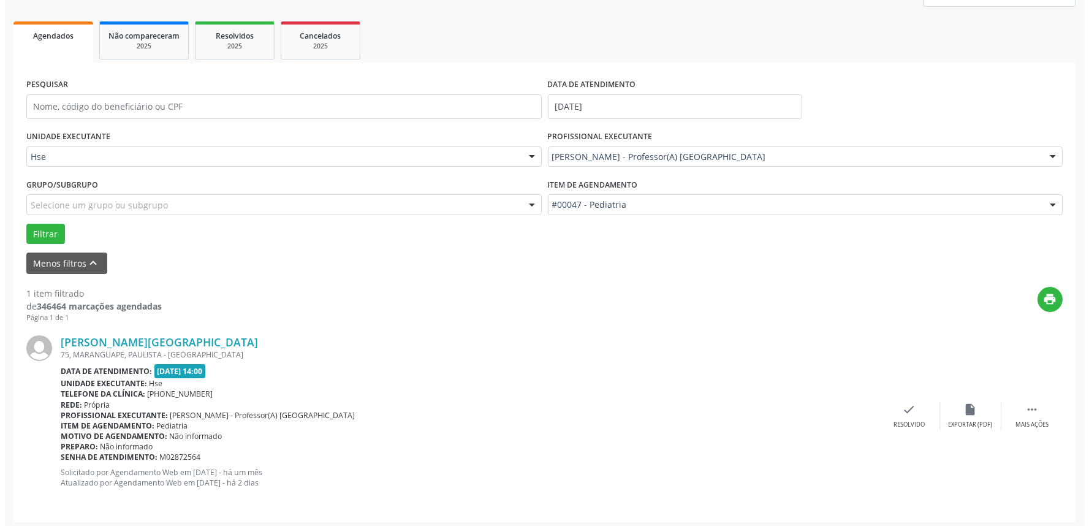
scroll to position [165, 0]
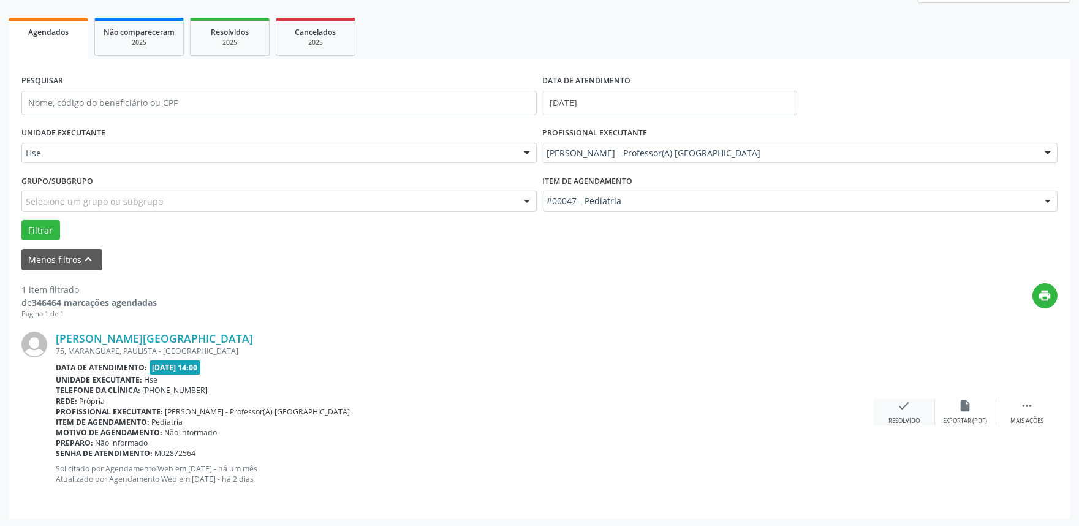
click at [884, 407] on div "check Resolvido" at bounding box center [904, 412] width 61 height 26
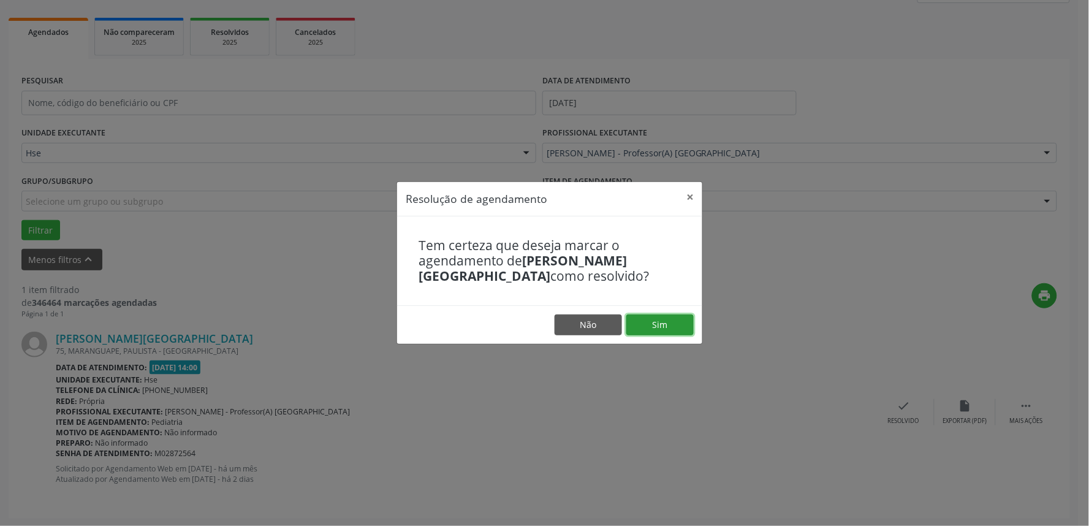
click at [647, 322] on button "Sim" at bounding box center [659, 324] width 67 height 21
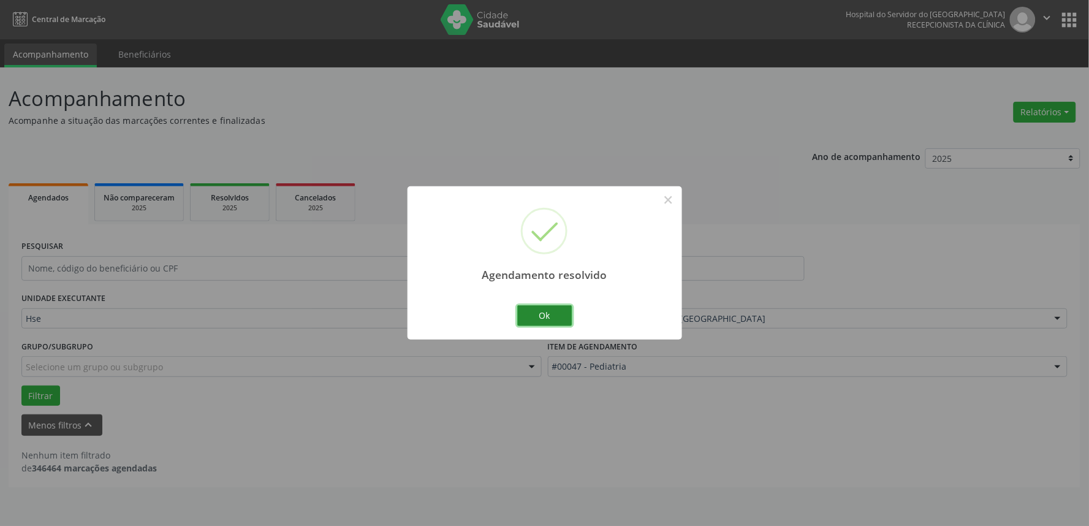
click at [537, 316] on button "Ok" at bounding box center [544, 315] width 55 height 21
